Goal: Task Accomplishment & Management: Complete application form

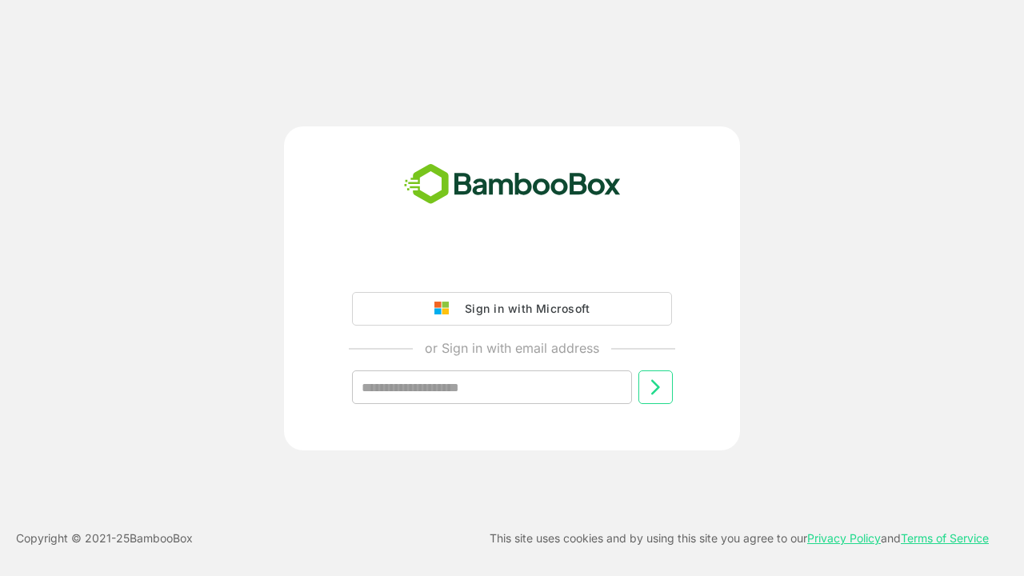
type input "**********"
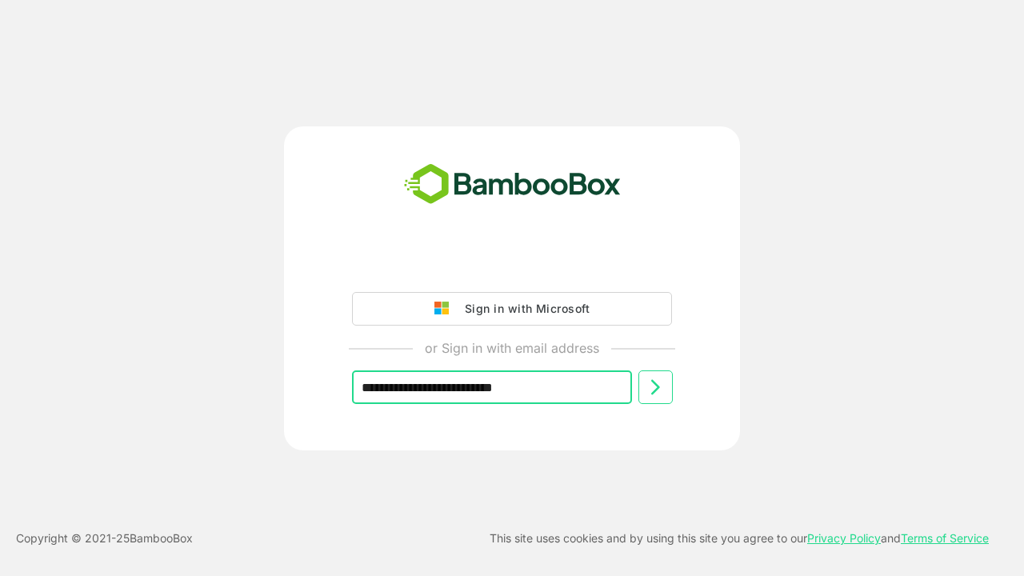
click at [655, 387] on icon at bounding box center [654, 387] width 19 height 19
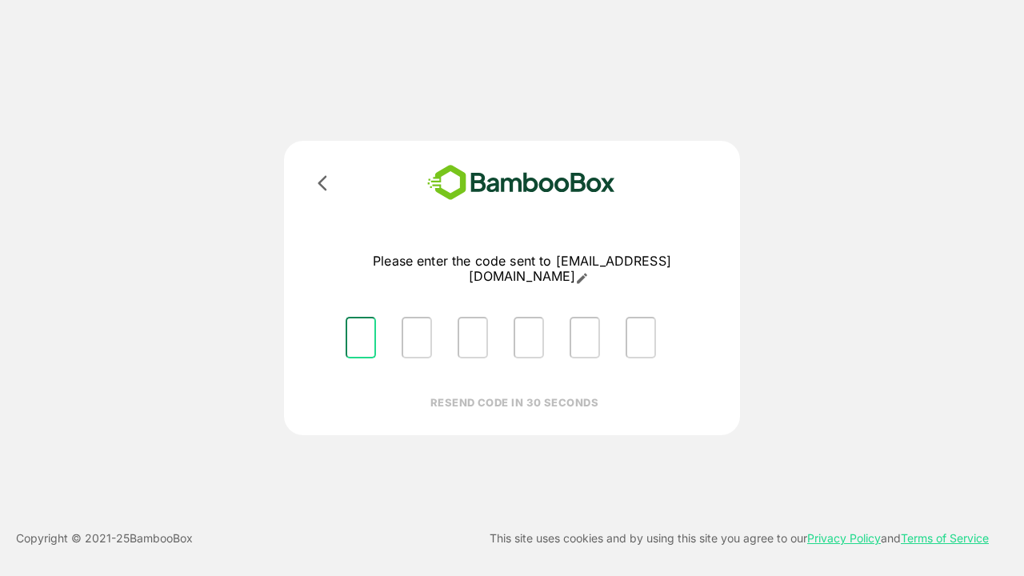
type input "*"
